Goal: Task Accomplishment & Management: Manage account settings

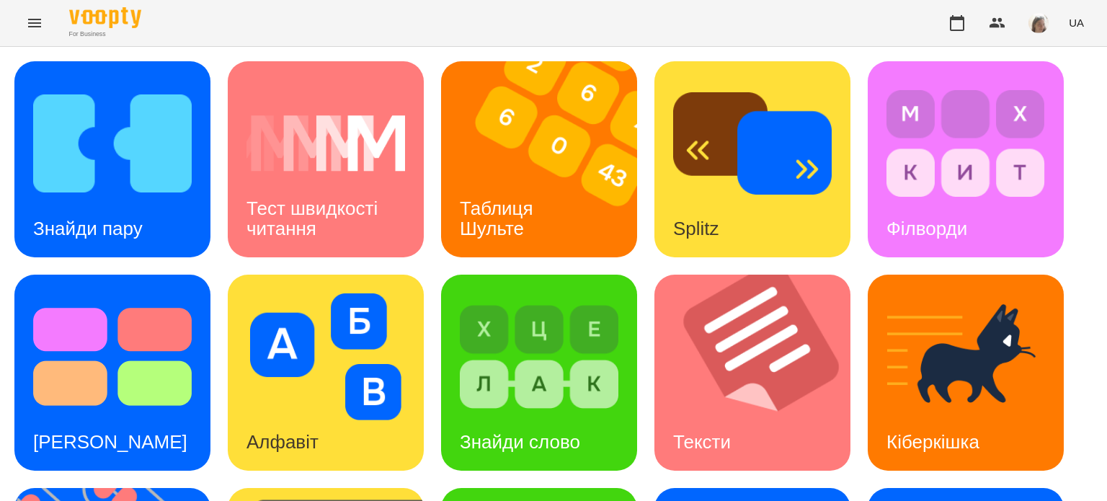
click at [141, 40] on div "For Business UA" at bounding box center [553, 23] width 1107 height 46
click at [135, 210] on div "Знайди пару" at bounding box center [87, 228] width 147 height 57
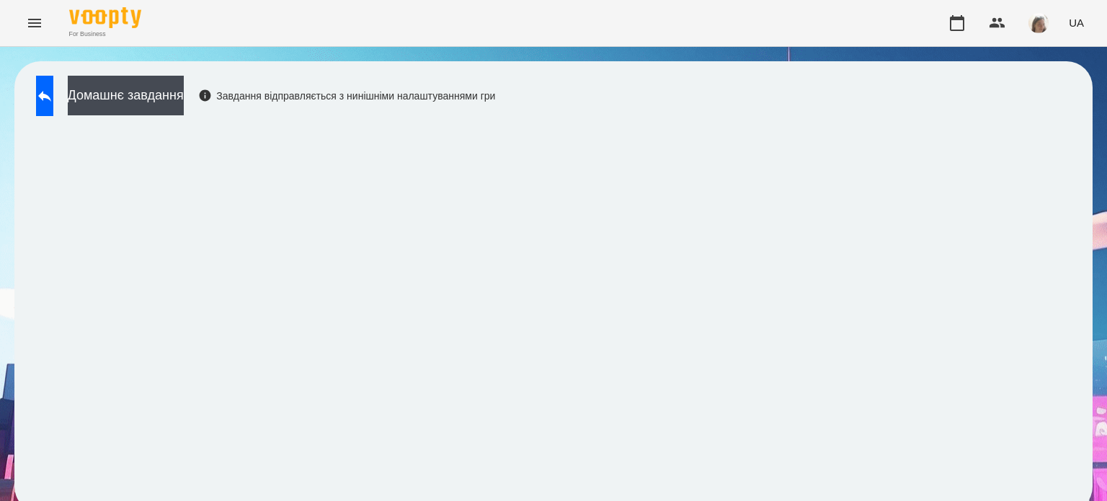
scroll to position [11, 0]
click at [53, 87] on icon at bounding box center [44, 95] width 17 height 17
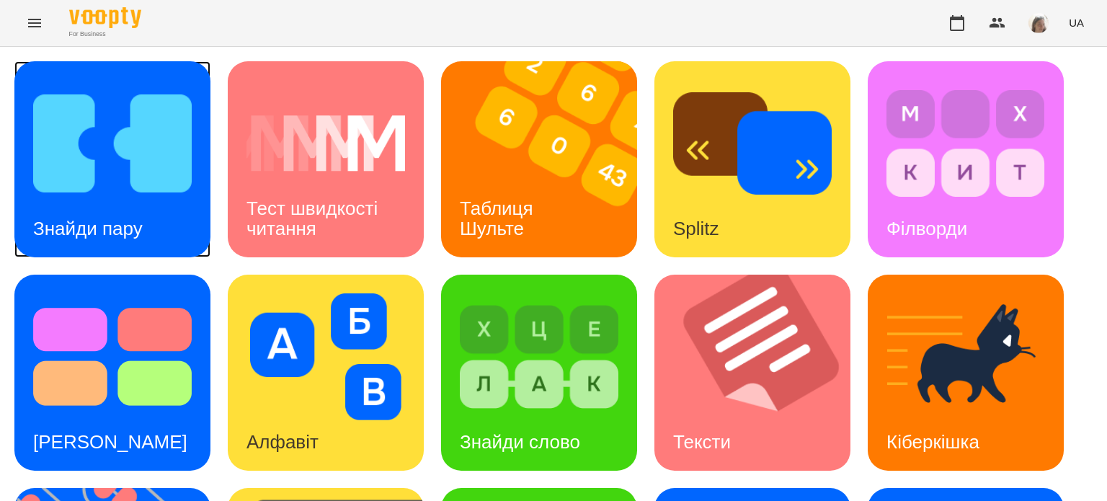
click at [125, 175] on img at bounding box center [112, 143] width 159 height 127
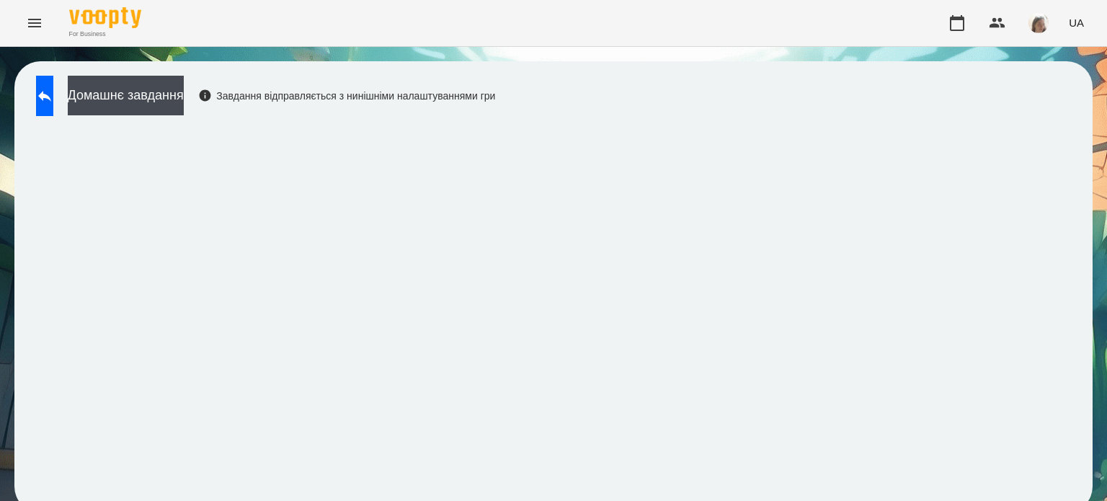
scroll to position [11, 0]
click at [53, 88] on icon at bounding box center [44, 95] width 17 height 17
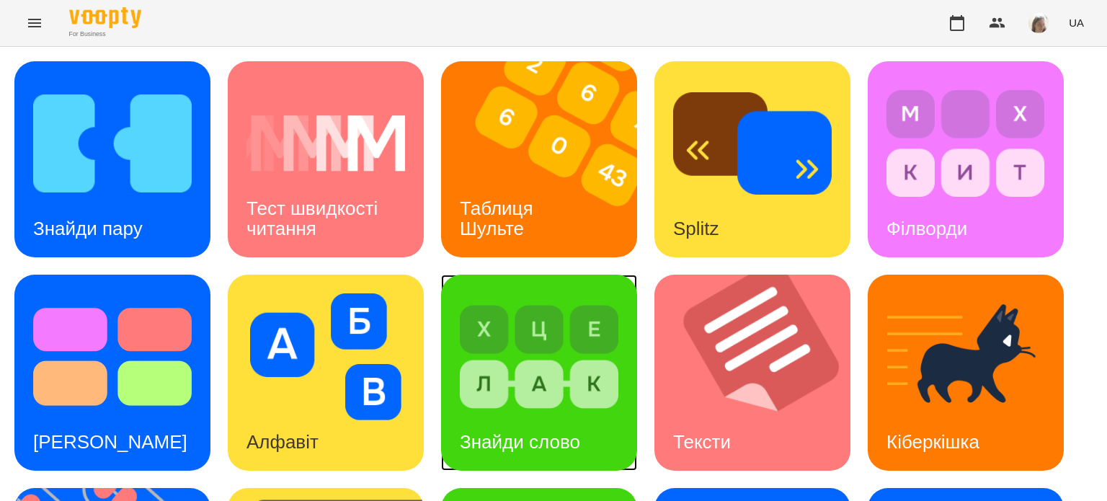
click at [504, 414] on div "Знайди слово" at bounding box center [520, 442] width 158 height 57
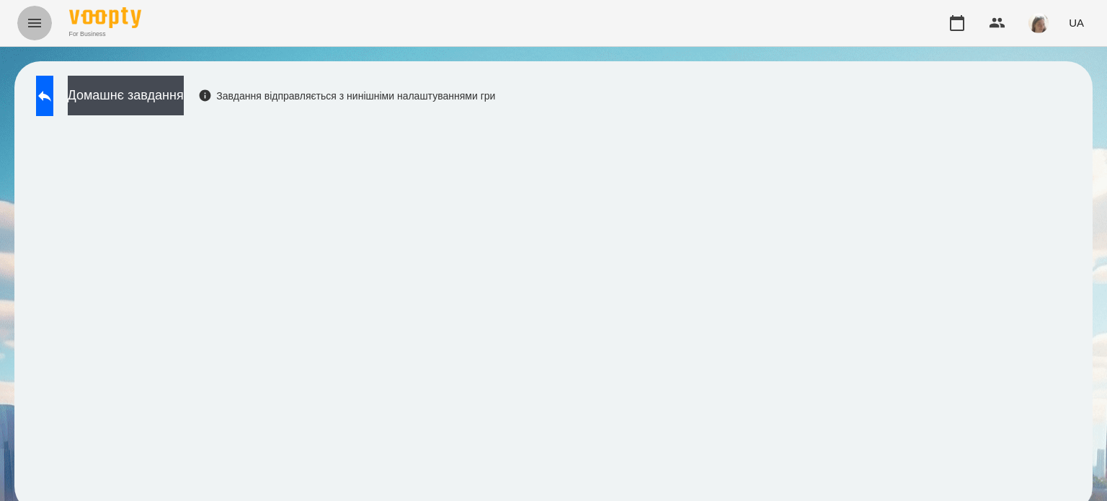
click at [30, 24] on icon "Menu" at bounding box center [34, 22] width 17 height 17
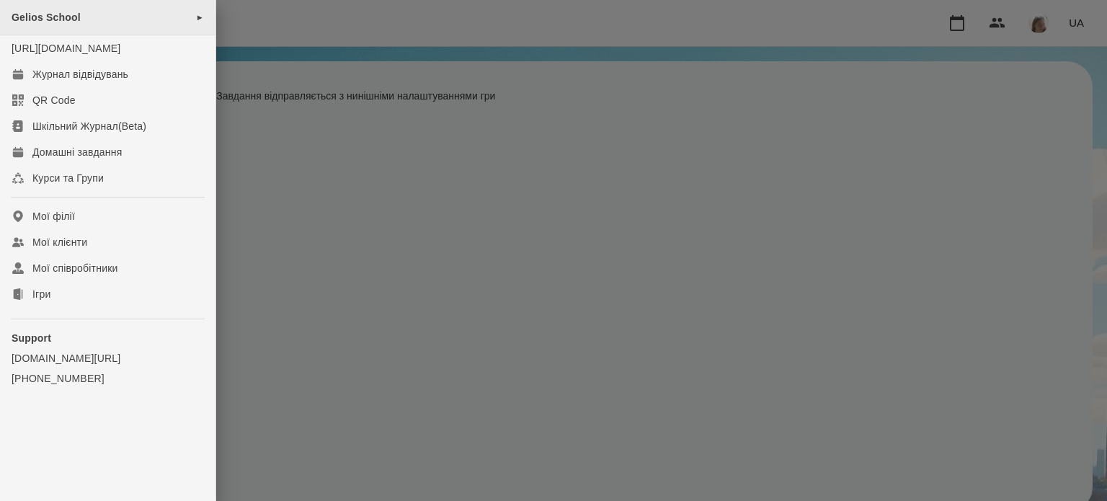
click at [81, 21] on div "Gelios School ►" at bounding box center [107, 17] width 215 height 35
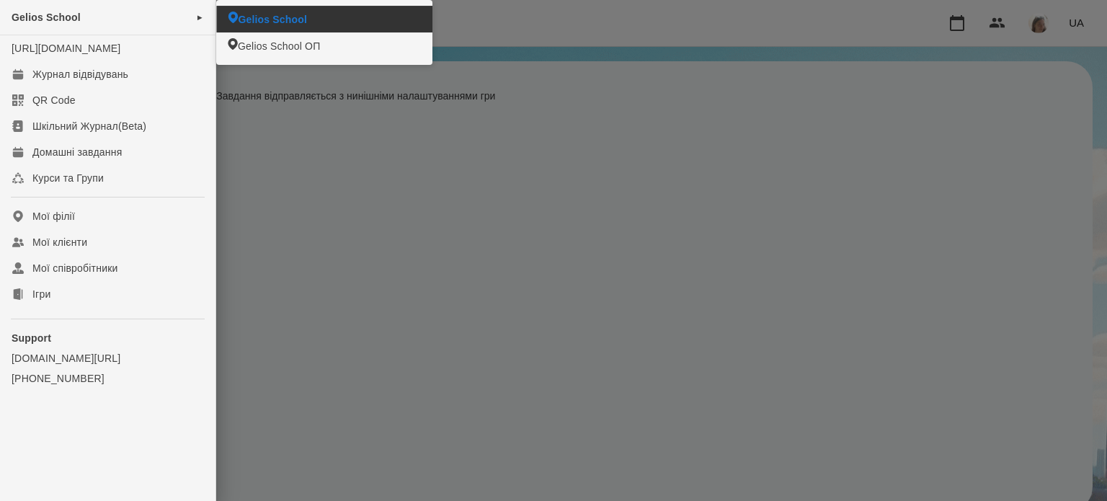
click at [254, 21] on span "Gelios School" at bounding box center [272, 19] width 69 height 14
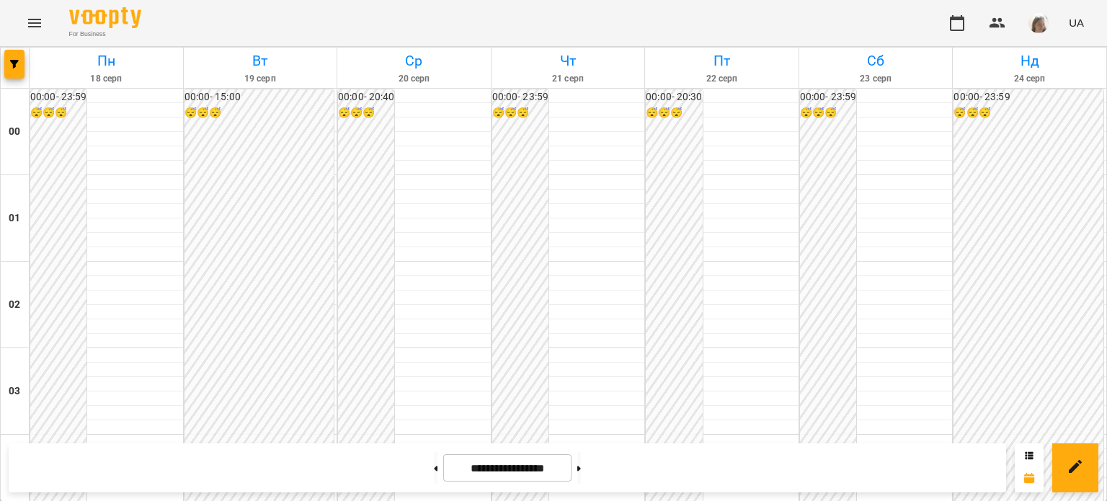
scroll to position [1352, 0]
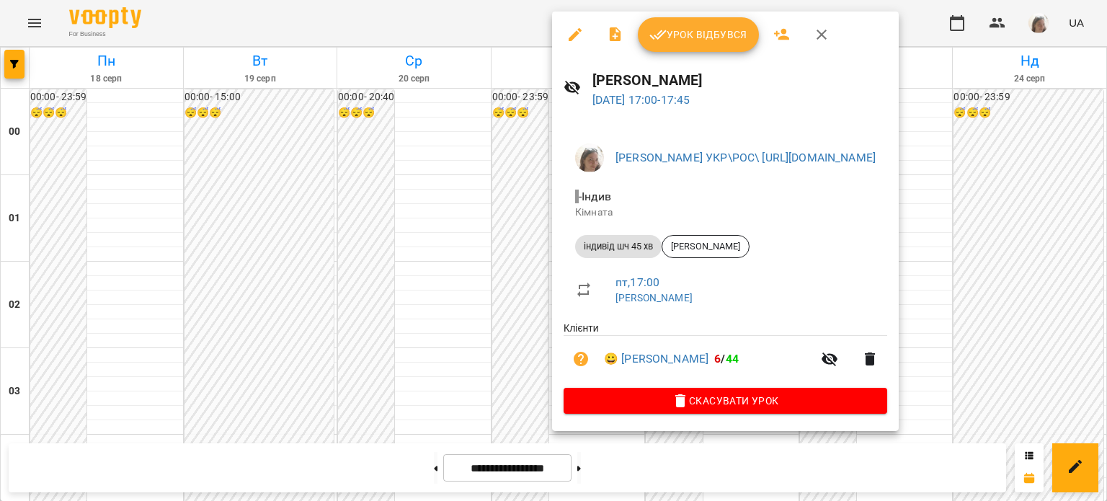
click at [320, 179] on div at bounding box center [553, 250] width 1107 height 501
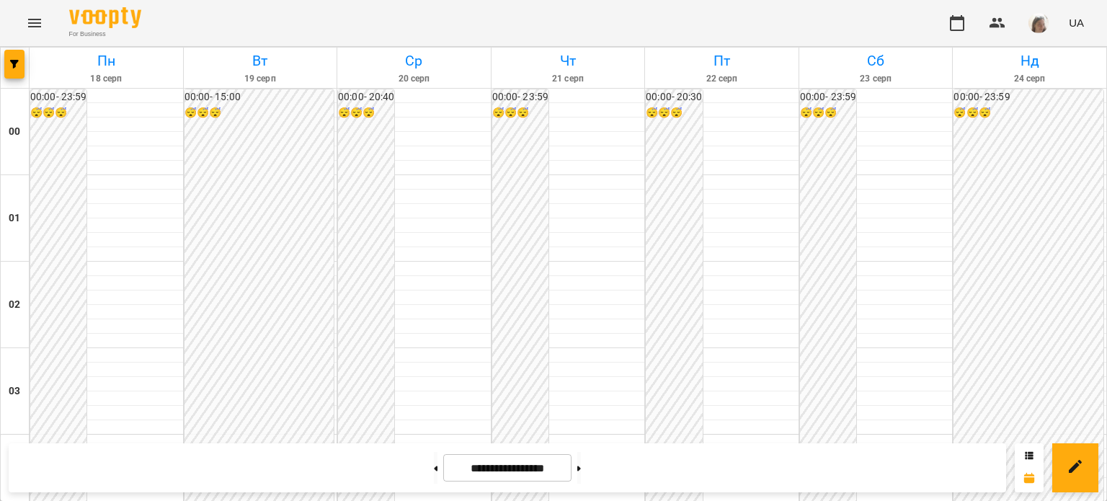
scroll to position [1239, 0]
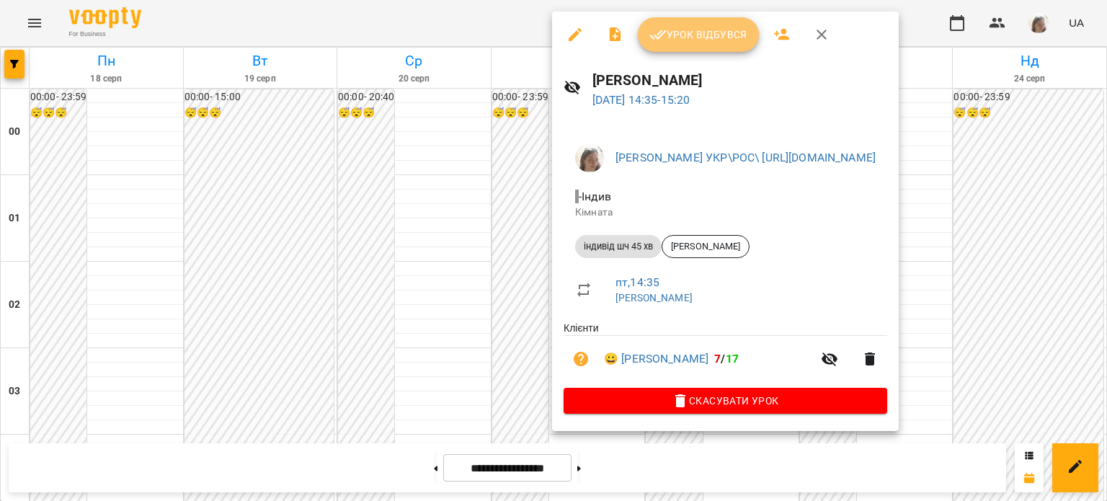
click at [683, 48] on button "Урок відбувся" at bounding box center [698, 34] width 121 height 35
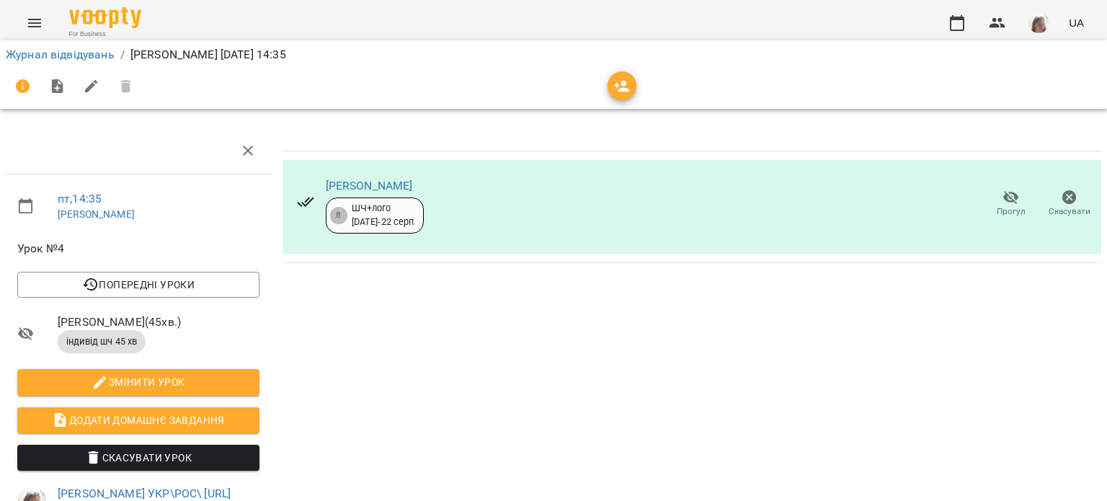
click at [32, 24] on icon "Menu" at bounding box center [34, 22] width 17 height 17
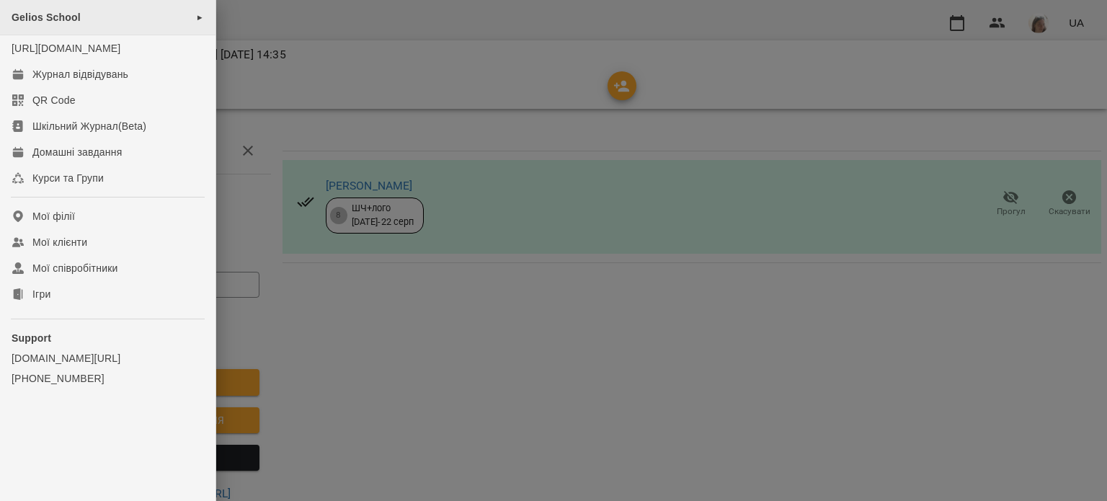
click at [76, 19] on span "Gelios School" at bounding box center [46, 18] width 69 height 12
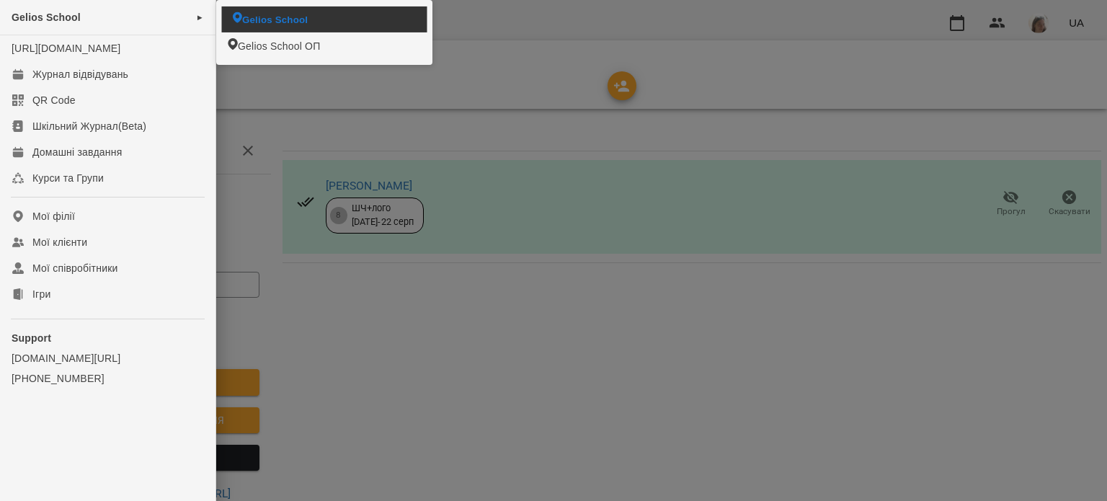
click at [259, 24] on span "Gelios School" at bounding box center [275, 19] width 66 height 14
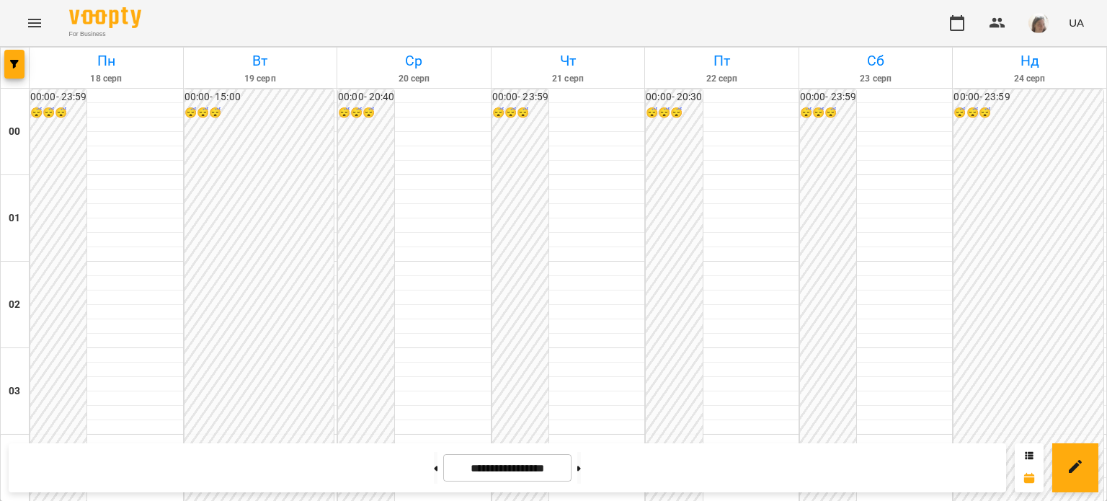
scroll to position [1401, 0]
click at [37, 22] on icon "Menu" at bounding box center [34, 23] width 13 height 9
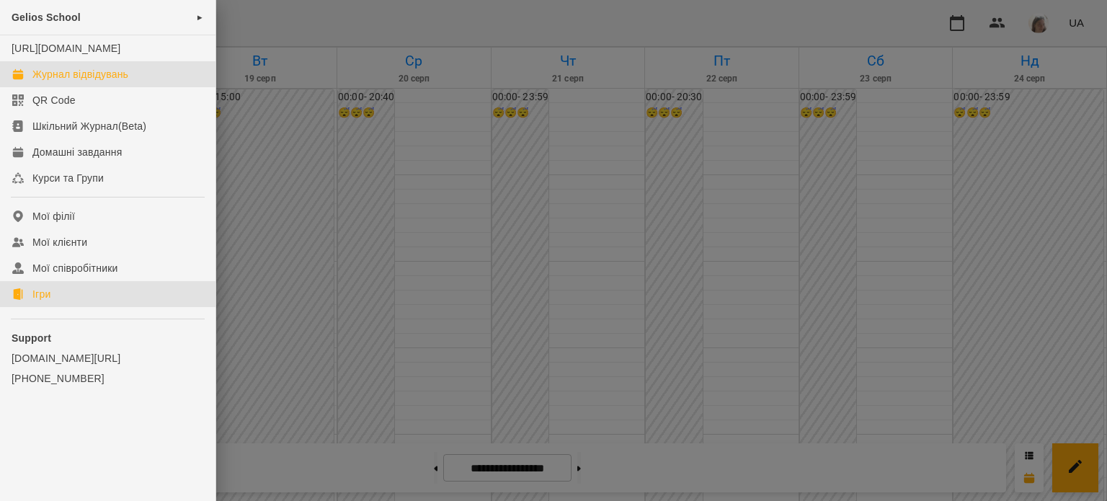
click at [82, 307] on link "Ігри" at bounding box center [107, 294] width 215 height 26
